Goal: Navigation & Orientation: Find specific page/section

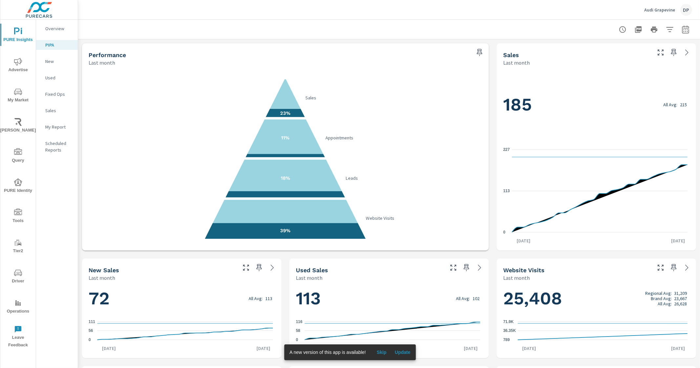
click at [410, 354] on span "Update" at bounding box center [403, 353] width 16 height 6
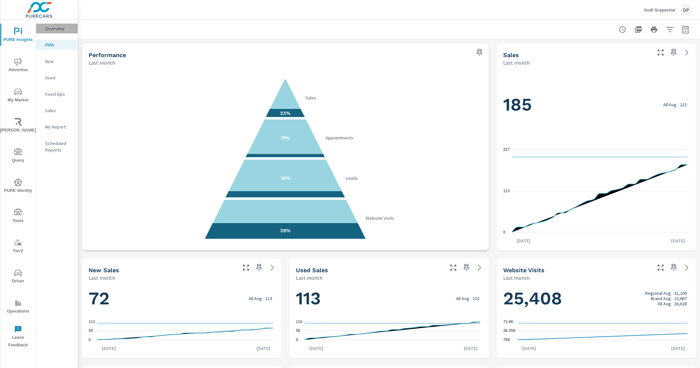
click at [53, 32] on div "Overview" at bounding box center [57, 29] width 42 height 10
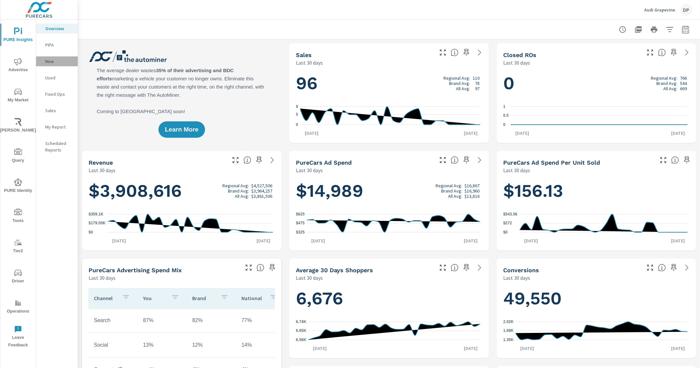
click at [50, 65] on div "New" at bounding box center [57, 61] width 42 height 10
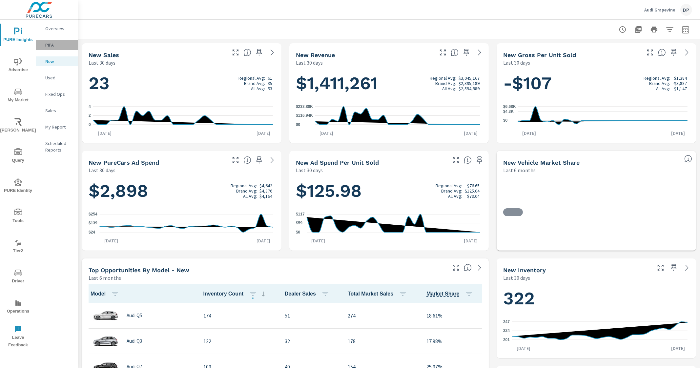
click at [53, 44] on p "PIPA" at bounding box center [58, 45] width 27 height 7
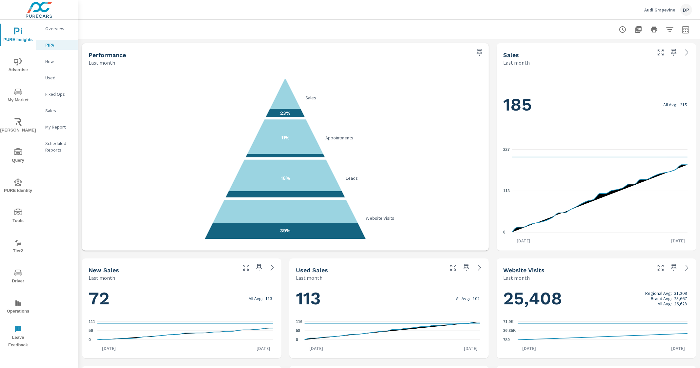
click at [51, 63] on p "New" at bounding box center [58, 61] width 27 height 7
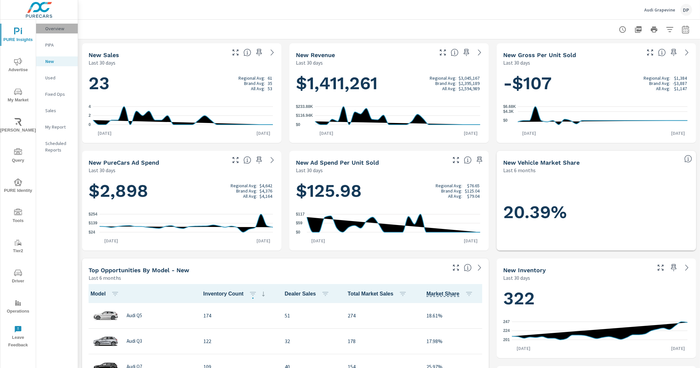
click at [53, 29] on p "Overview" at bounding box center [58, 28] width 27 height 7
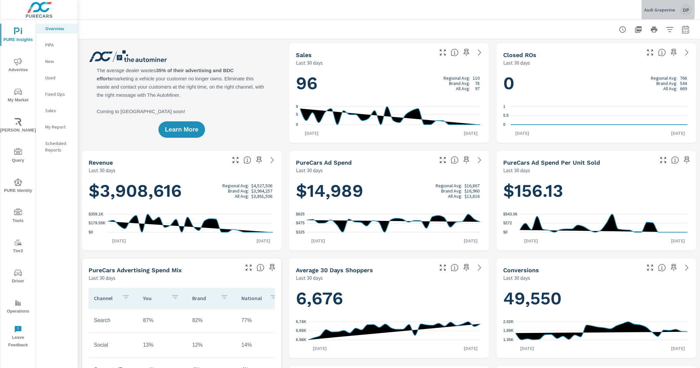
click at [660, 9] on p "Audi Grapevine" at bounding box center [660, 10] width 31 height 6
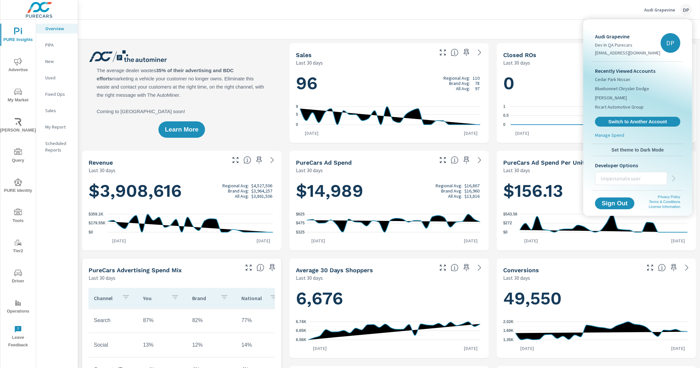
click at [50, 11] on div at bounding box center [350, 184] width 700 height 368
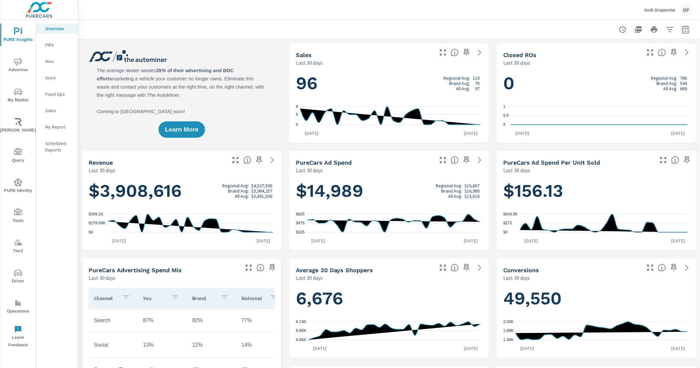
click at [47, 11] on img at bounding box center [39, 10] width 64 height 26
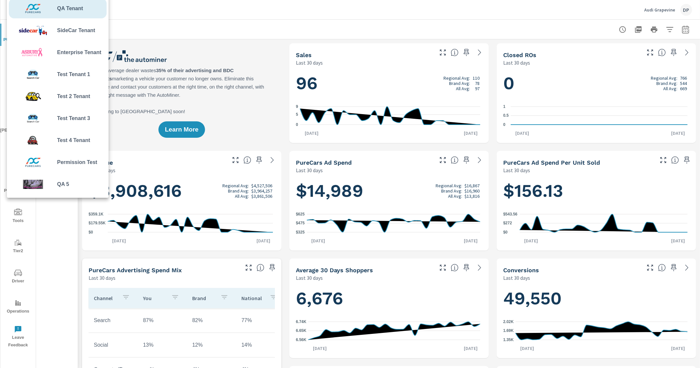
click at [137, 11] on div at bounding box center [350, 184] width 700 height 368
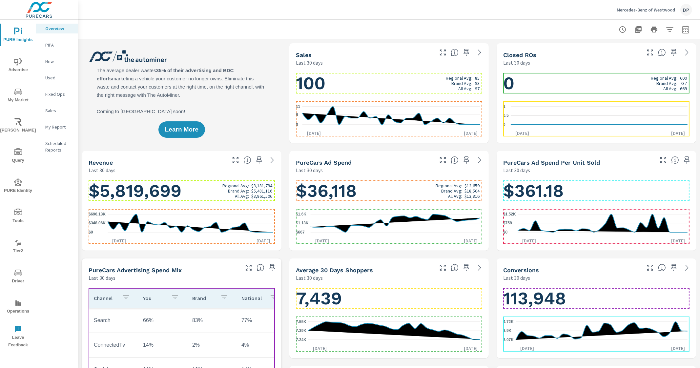
click at [409, 77] on h1 "100 Regional Avg: 85 Brand Avg: 93 All Avg: 97" at bounding box center [389, 83] width 186 height 22
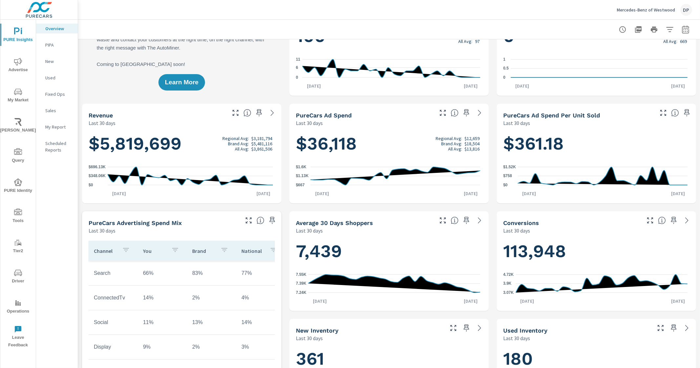
scroll to position [41, 0]
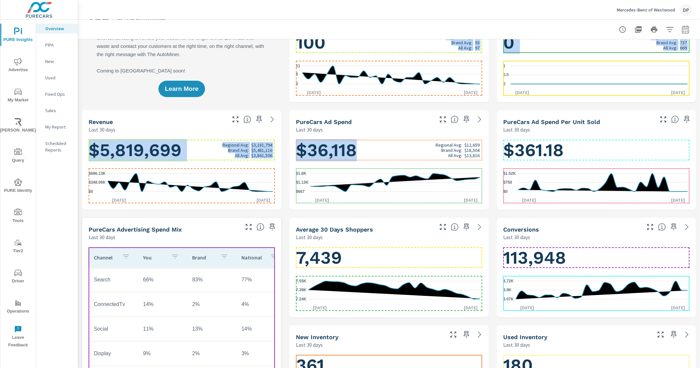
click at [411, 151] on h1 "$36,118 Regional Avg: $12,659 Brand Avg: $18,504 All Avg: $13,816" at bounding box center [389, 150] width 186 height 22
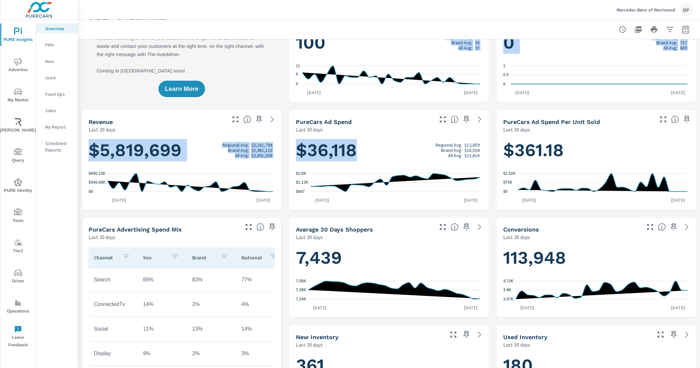
click at [415, 134] on div "$36,118 Regional Avg: $12,659 Brand Avg: $18,504 All Avg: $13,816 $667 $1.13K $…" at bounding box center [390, 171] width 200 height 77
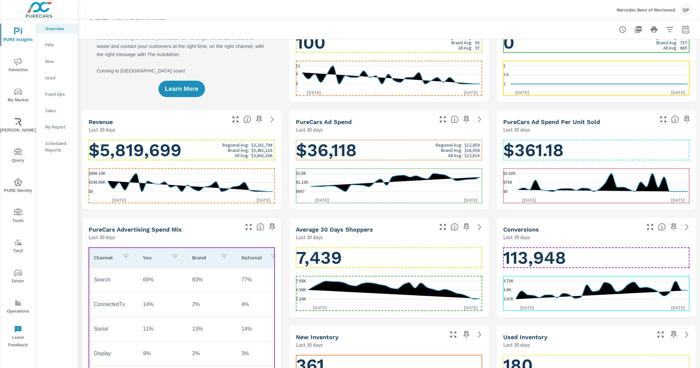
click at [421, 151] on h1 "$36,118 Regional Avg: $12,659 Brand Avg: $18,504 All Avg: $13,816" at bounding box center [389, 150] width 186 height 22
click at [418, 150] on h1 "$36,118 Regional Avg: $12,659 Brand Avg: $18,504 All Avg: $13,816" at bounding box center [389, 150] width 186 height 22
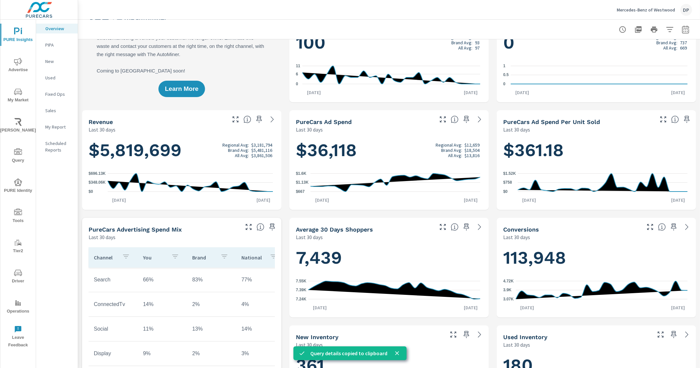
click at [428, 123] on div "PureCars Ad Spend" at bounding box center [364, 122] width 137 height 8
